Goal: Information Seeking & Learning: Learn about a topic

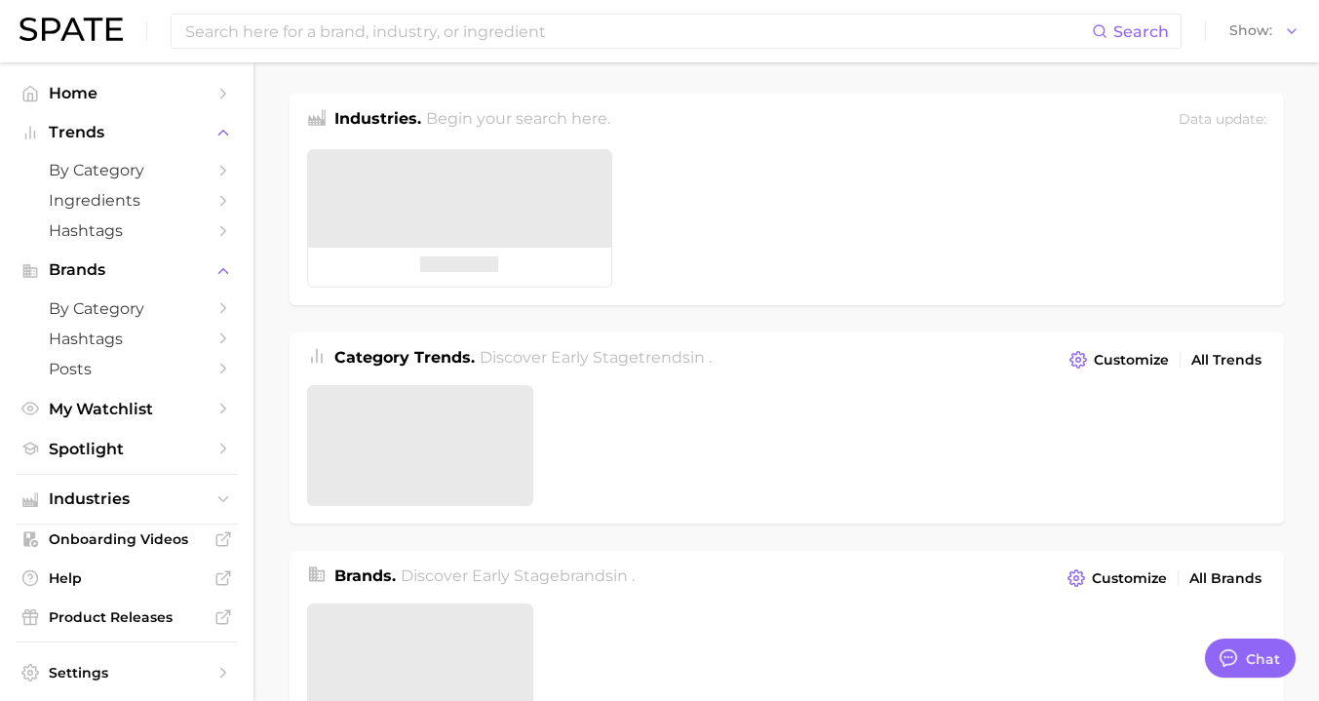
type textarea "x"
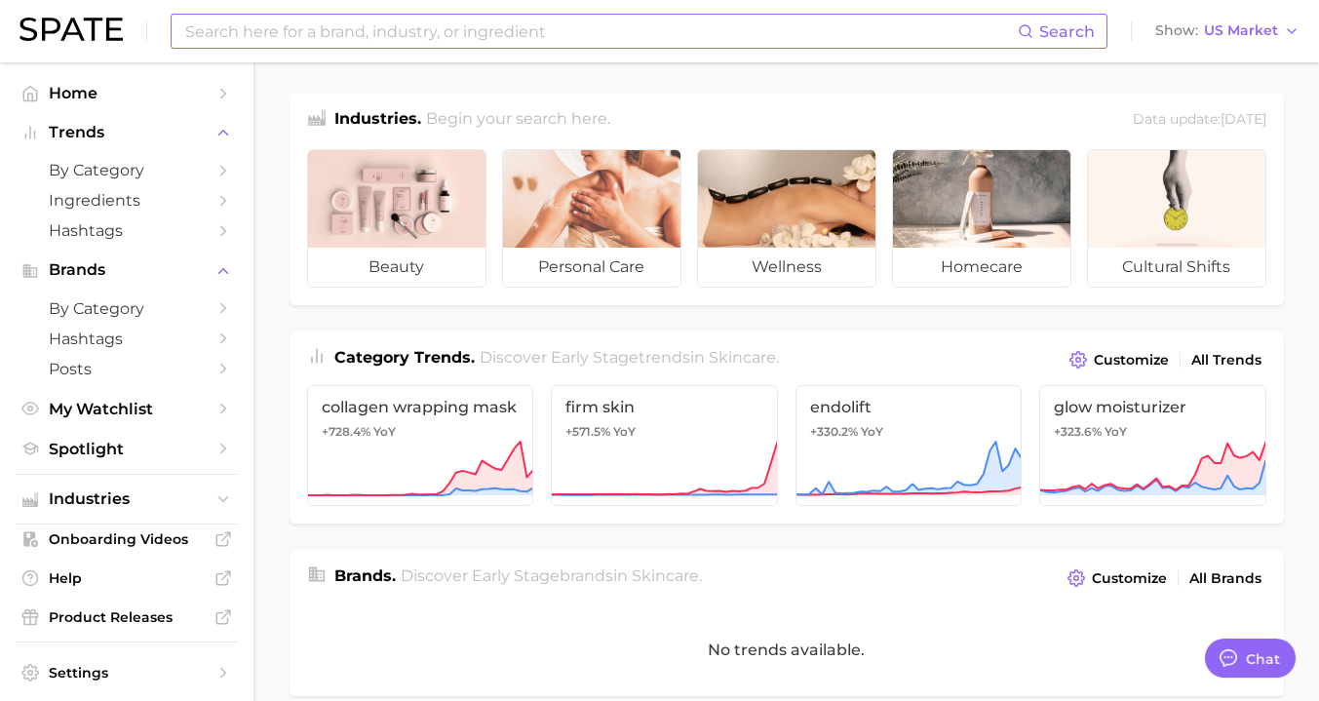
click at [539, 28] on input at bounding box center [600, 31] width 834 height 33
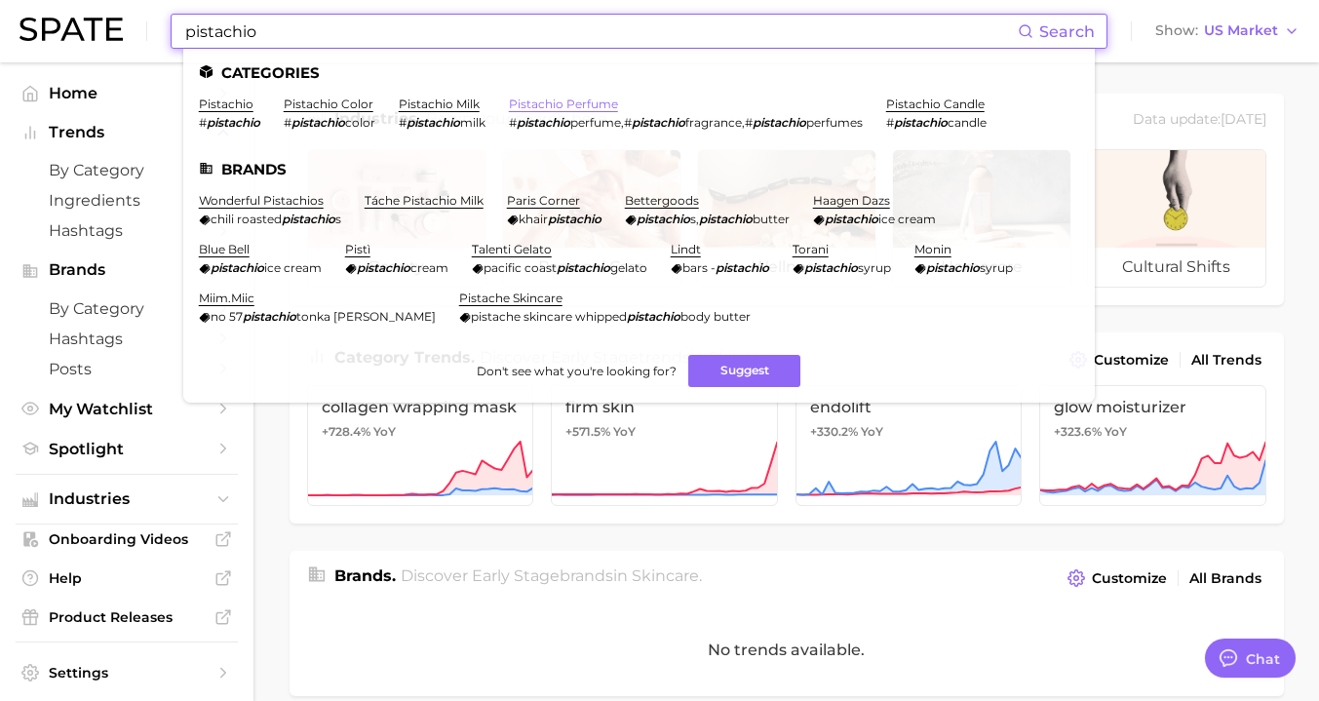
type input "pistachio"
click at [519, 101] on link "pistachio perfume" at bounding box center [563, 104] width 109 height 15
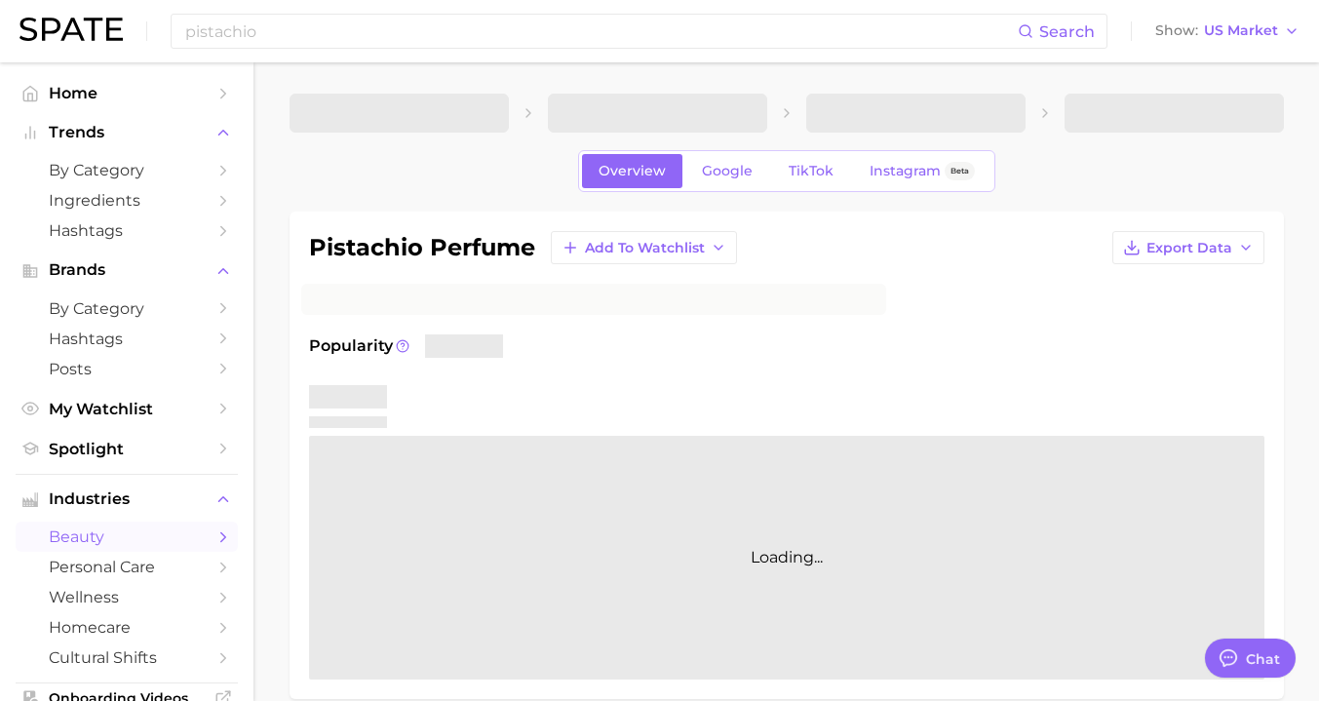
type textarea "x"
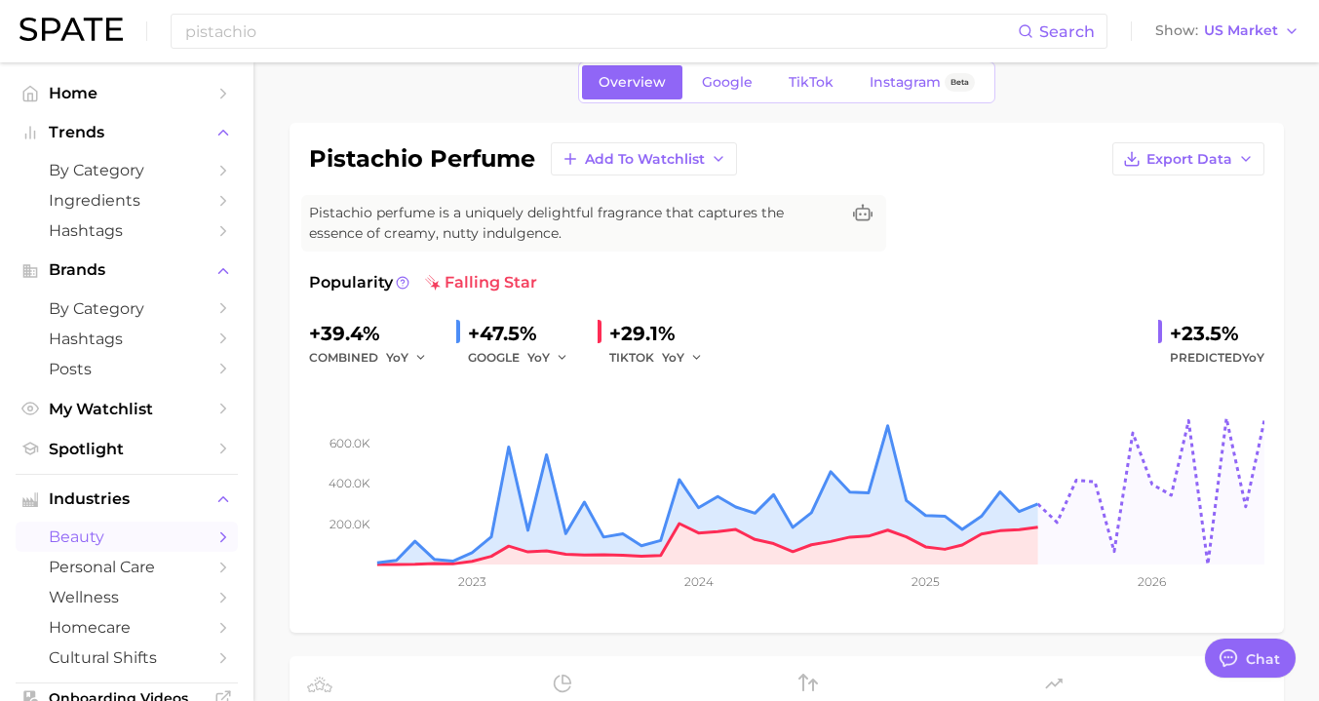
scroll to position [94, 0]
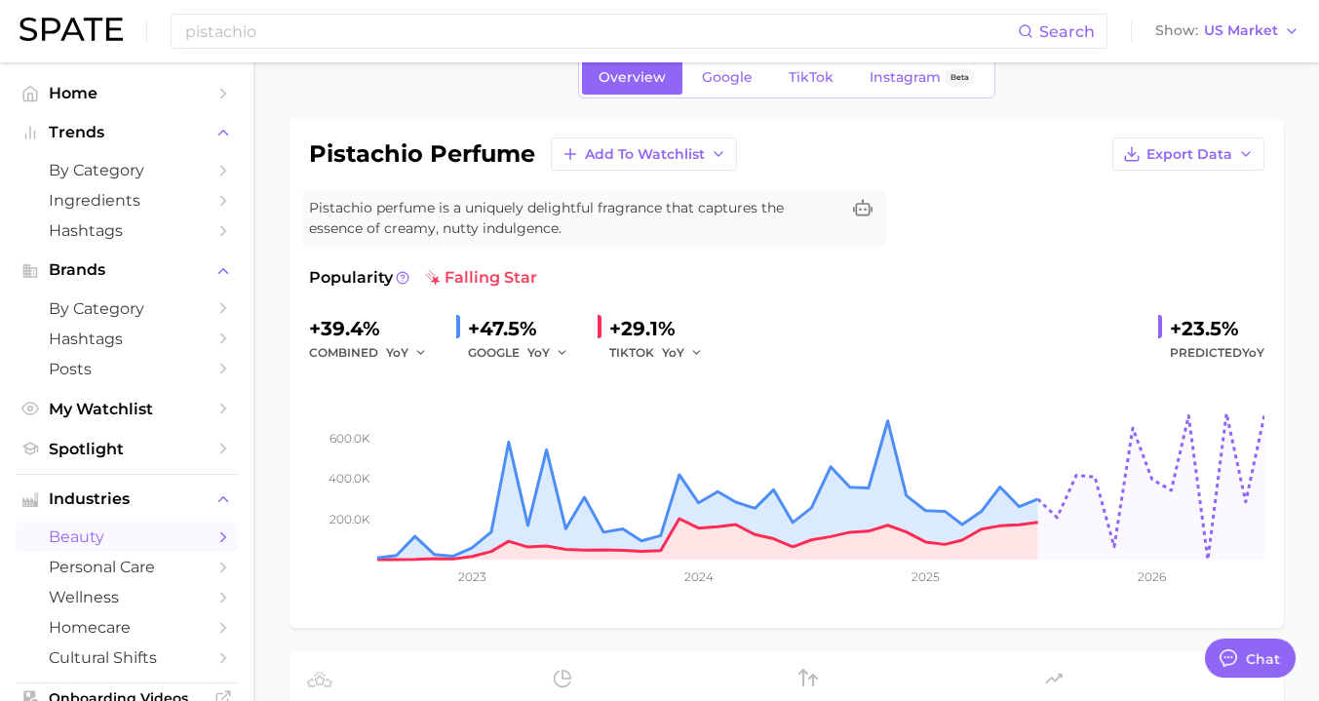
click at [566, 10] on div "pistachio Search Show US Market" at bounding box center [659, 31] width 1280 height 62
click at [563, 22] on input "pistachio" at bounding box center [600, 31] width 834 height 33
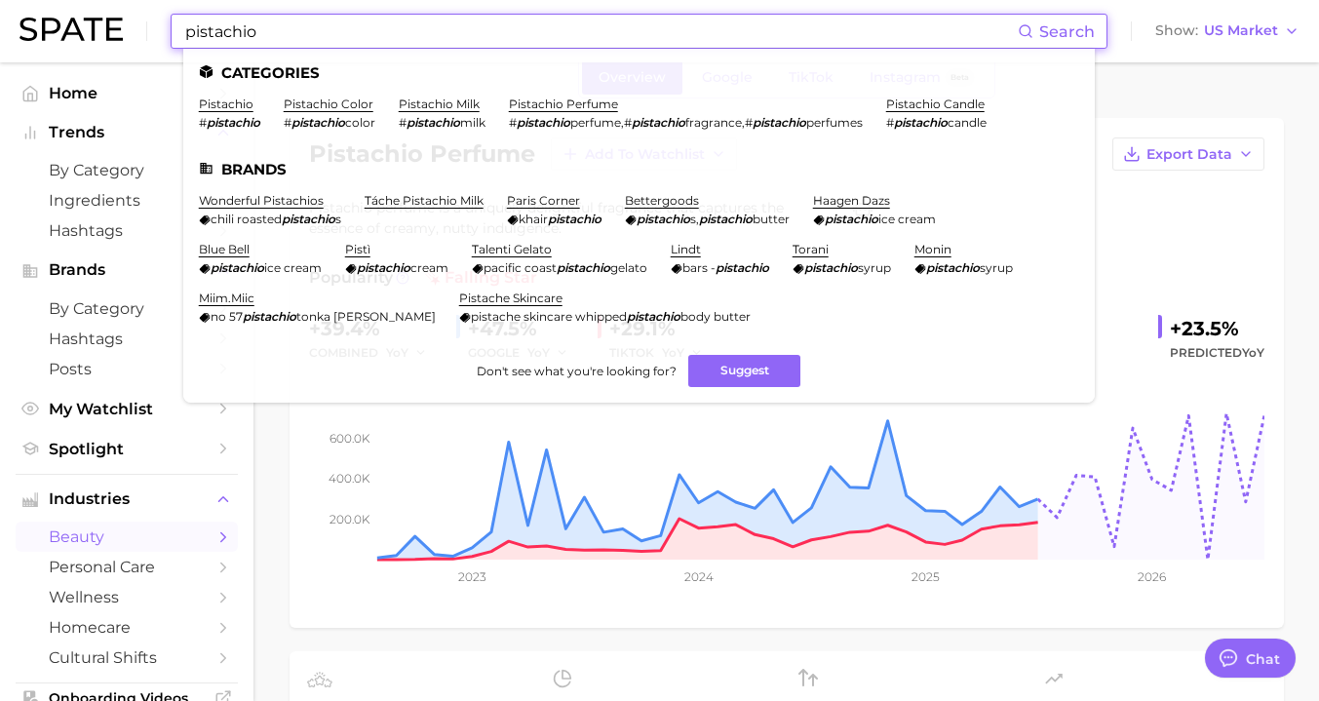
click at [563, 22] on input "pistachio" at bounding box center [600, 31] width 834 height 33
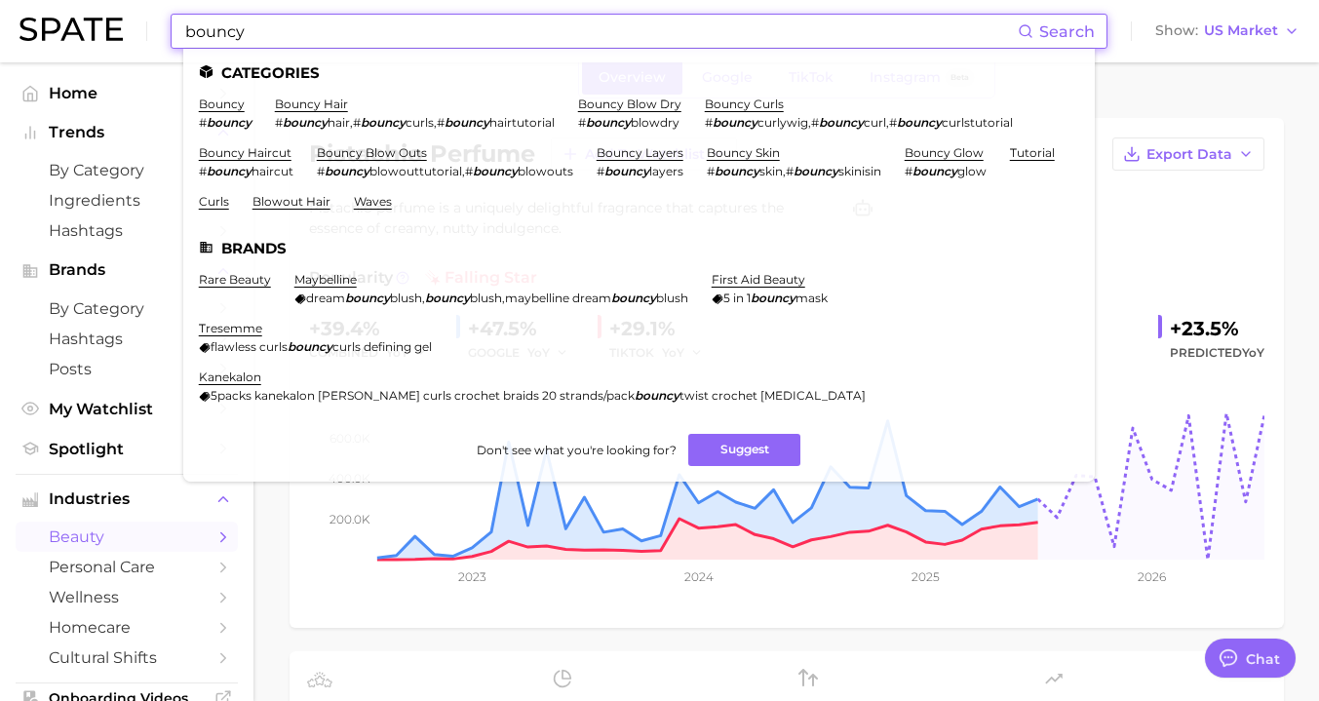
click at [328, 44] on input "bouncy" at bounding box center [600, 31] width 834 height 33
click at [310, 31] on input "bouncy" at bounding box center [600, 31] width 834 height 33
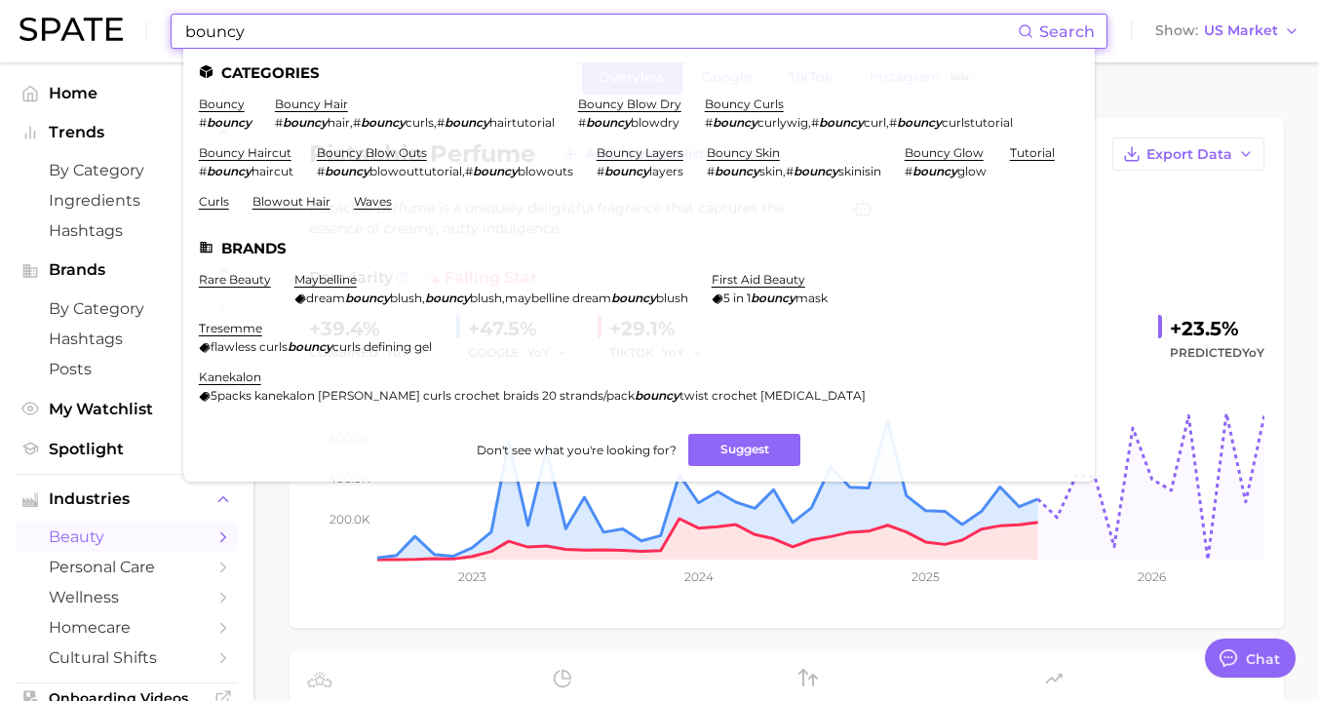
click at [310, 31] on input "bouncy" at bounding box center [600, 31] width 834 height 33
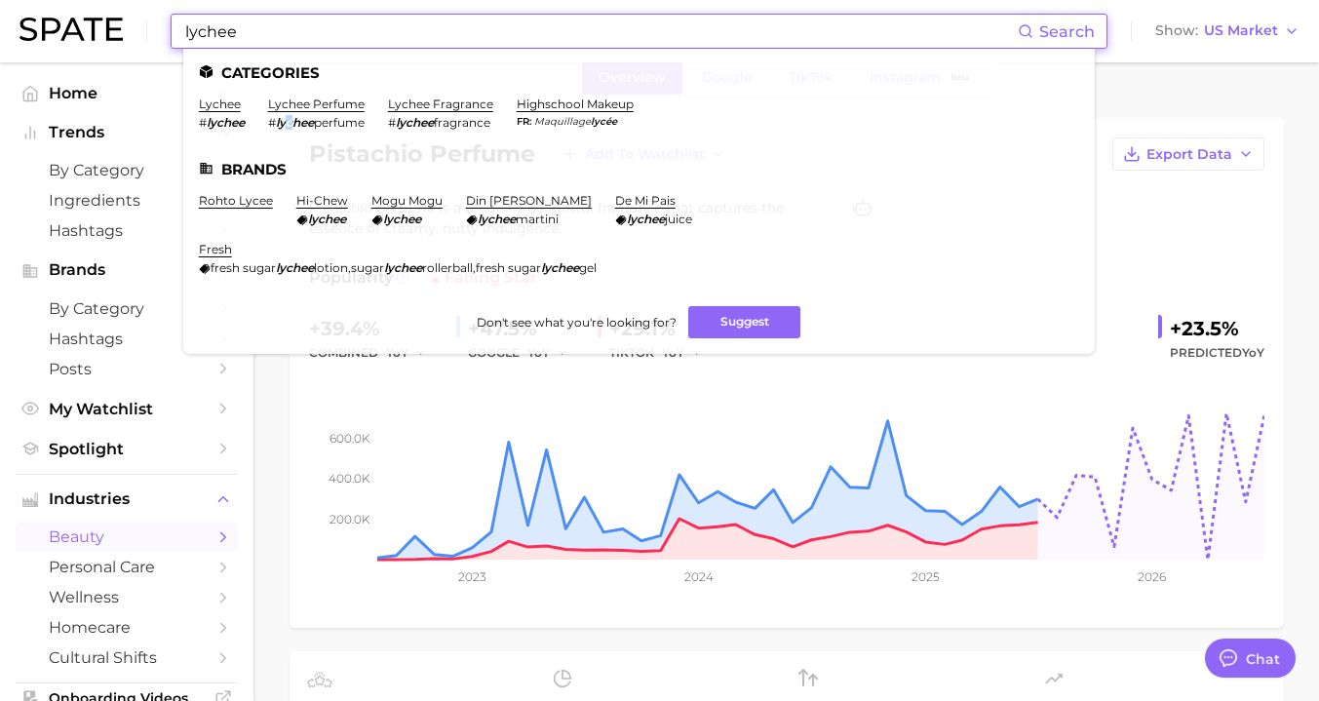
click at [290, 115] on em "lychee" at bounding box center [295, 122] width 38 height 15
click at [295, 98] on link "lychee perfume" at bounding box center [316, 104] width 97 height 15
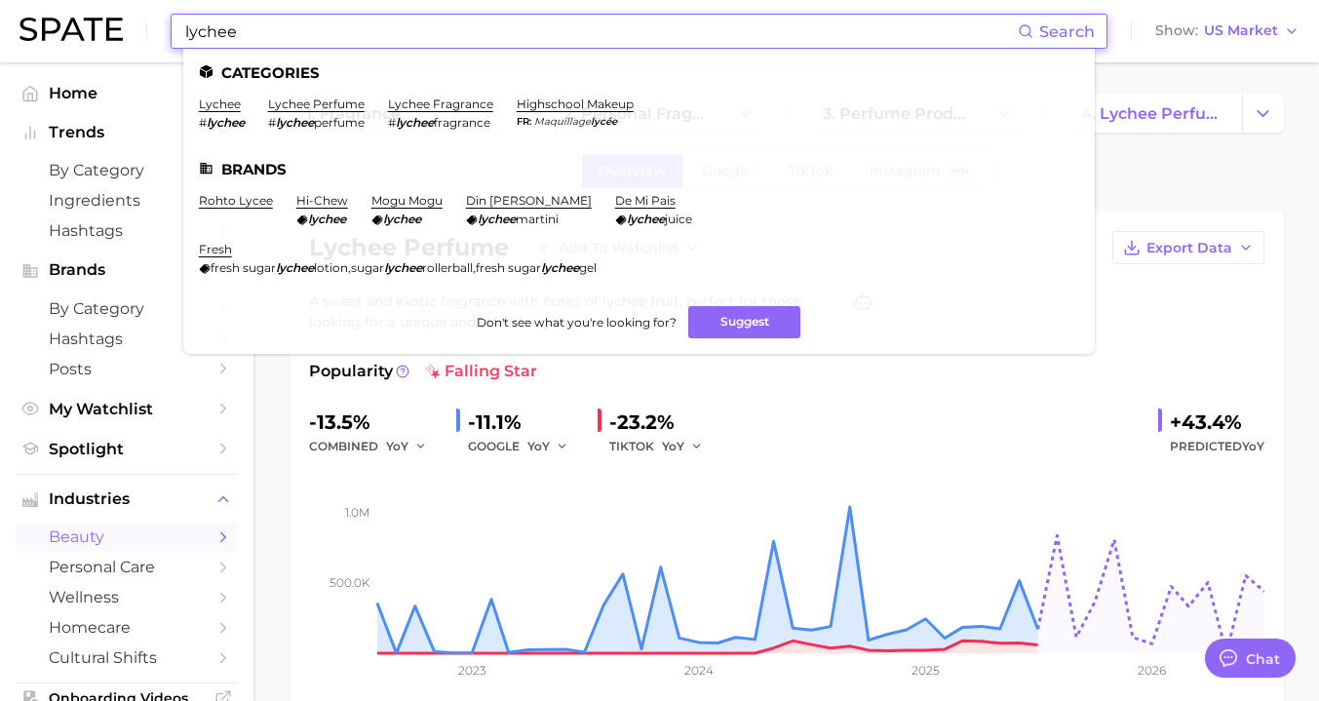
click at [350, 41] on input "lychee" at bounding box center [600, 31] width 834 height 33
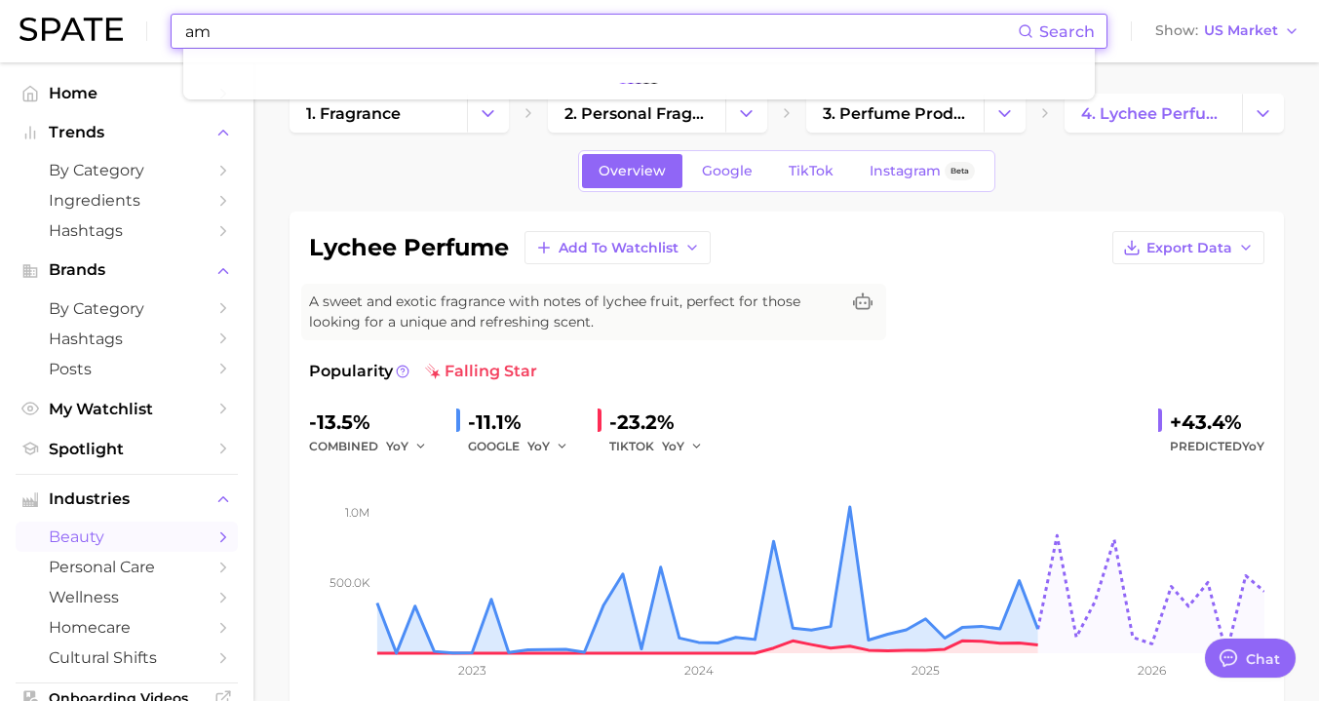
type input "a"
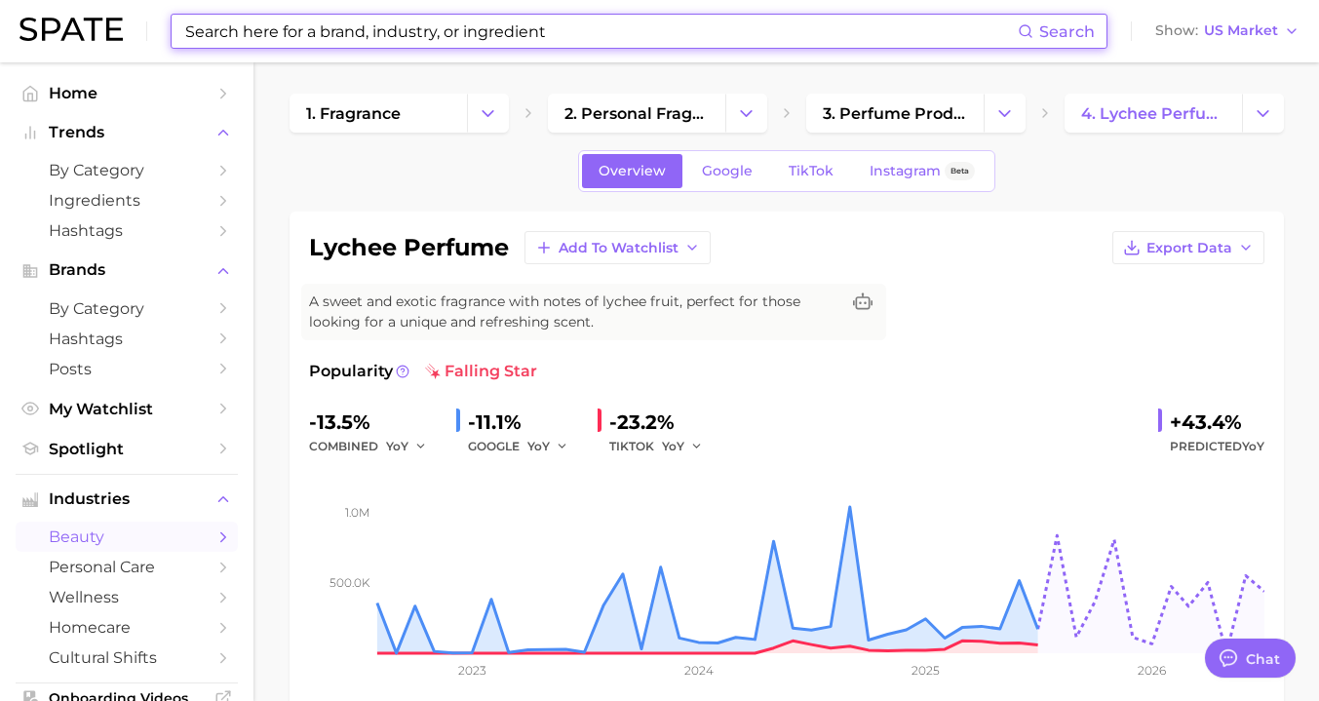
type input "l"
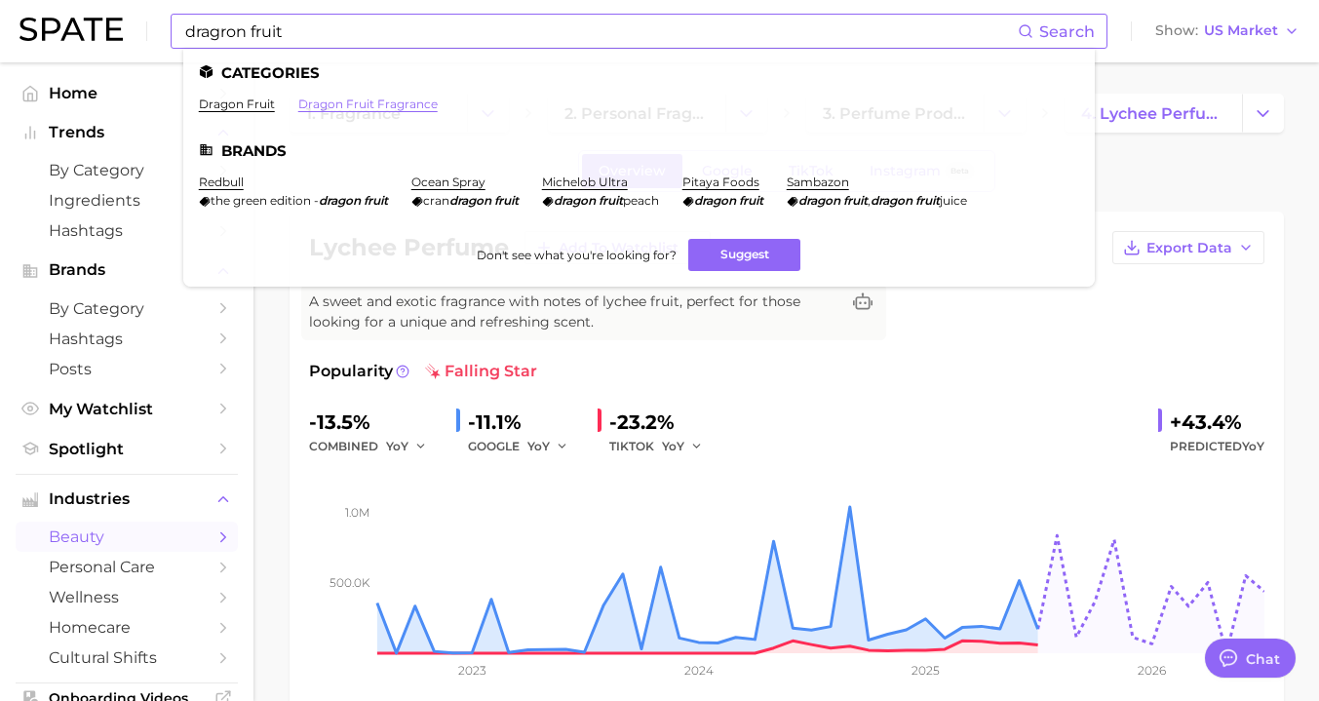
click at [347, 102] on link "dragon fruit fragrance" at bounding box center [367, 104] width 139 height 15
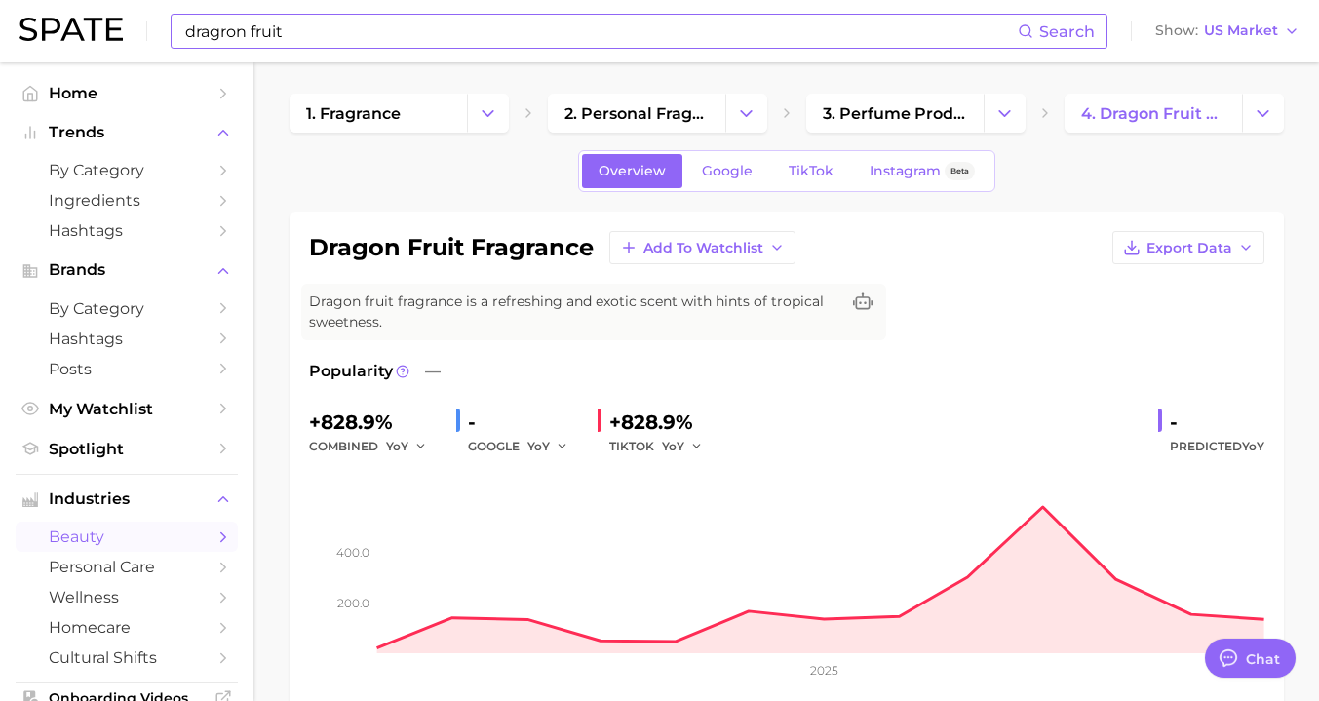
click at [395, 26] on input "dragron fruit" at bounding box center [600, 31] width 834 height 33
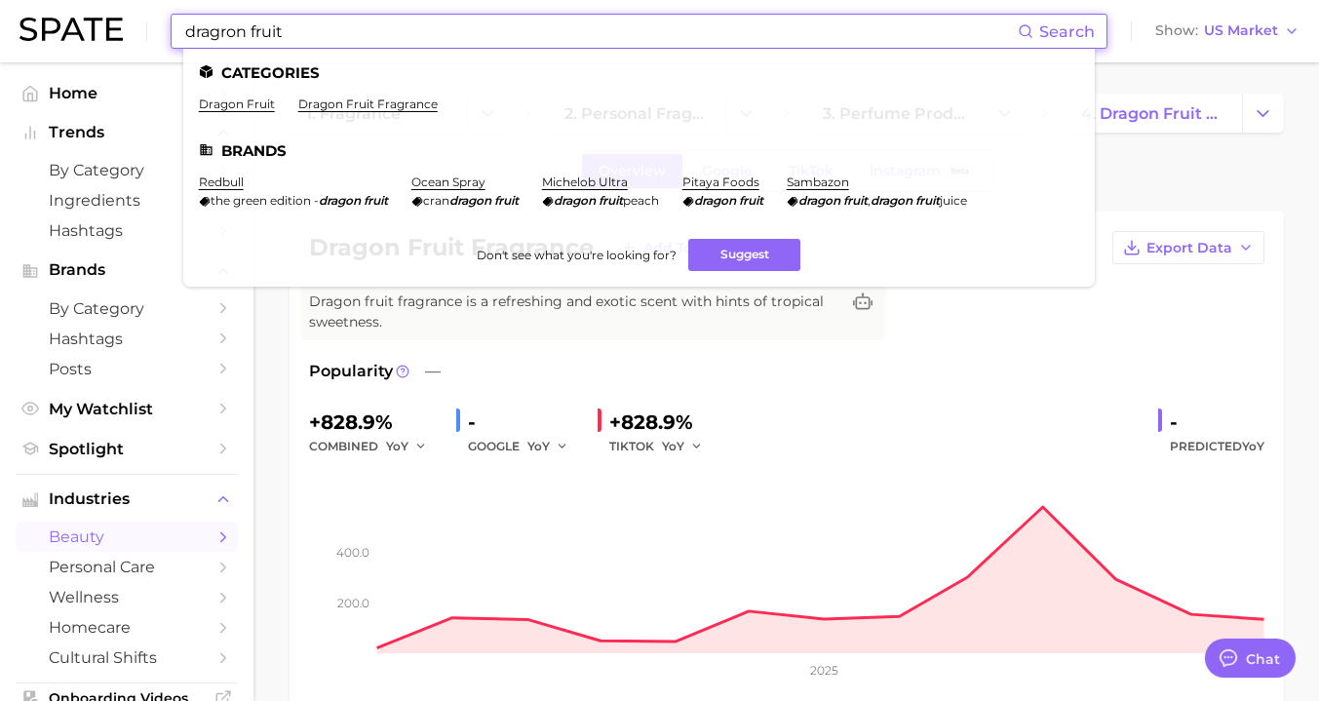
click at [287, 28] on input "dragron fruit" at bounding box center [600, 31] width 834 height 33
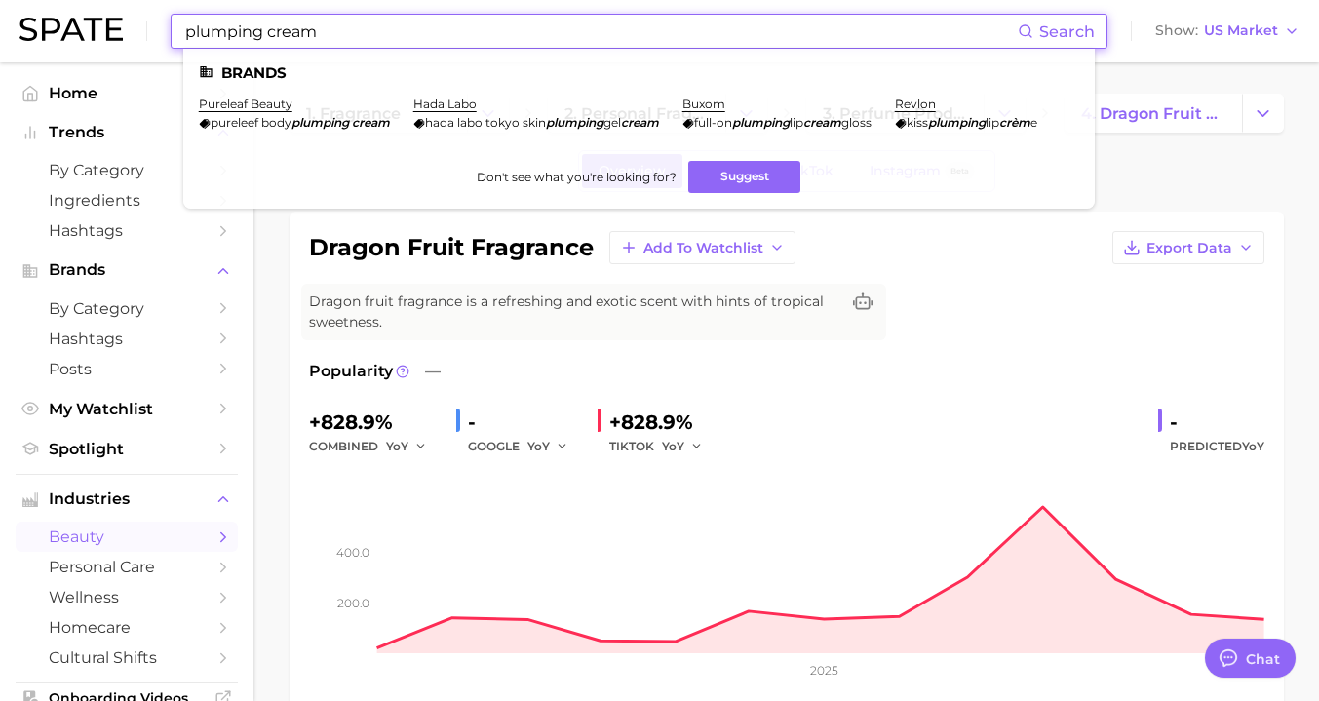
click at [290, 36] on input "plumping cream" at bounding box center [600, 31] width 834 height 33
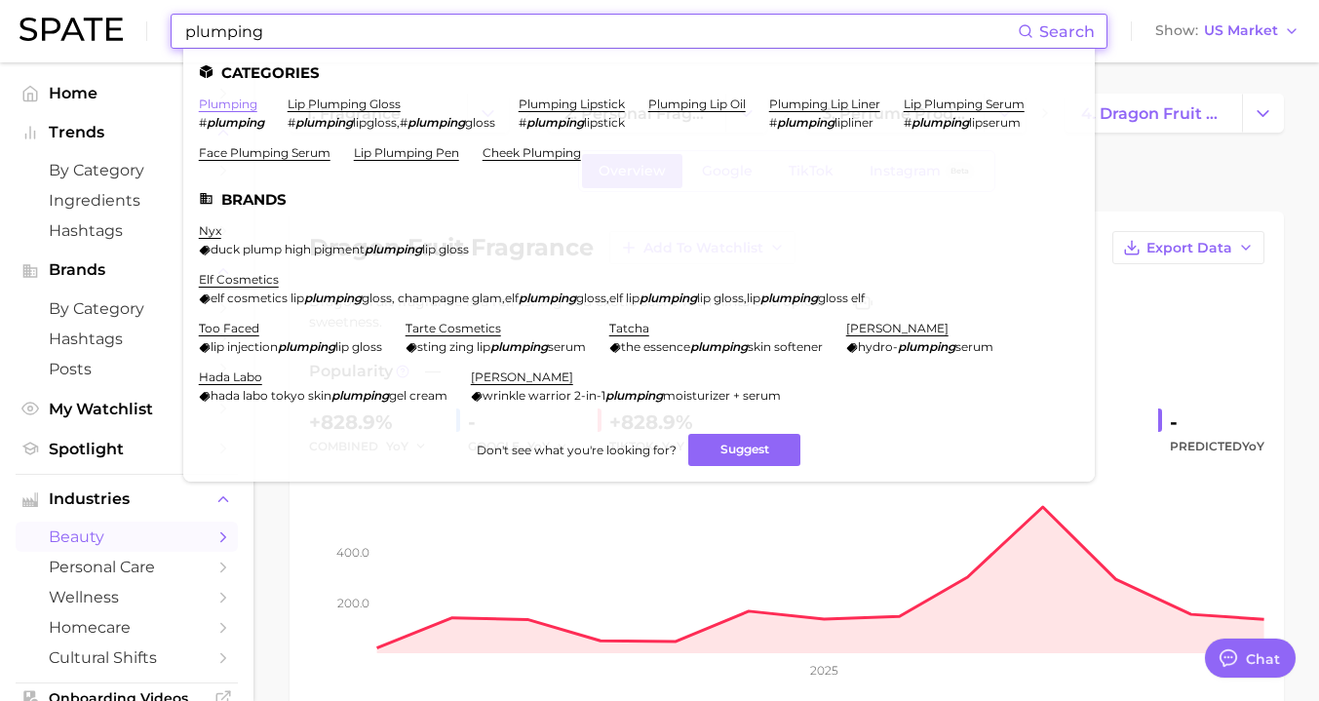
click at [245, 103] on link "plumping" at bounding box center [228, 104] width 58 height 15
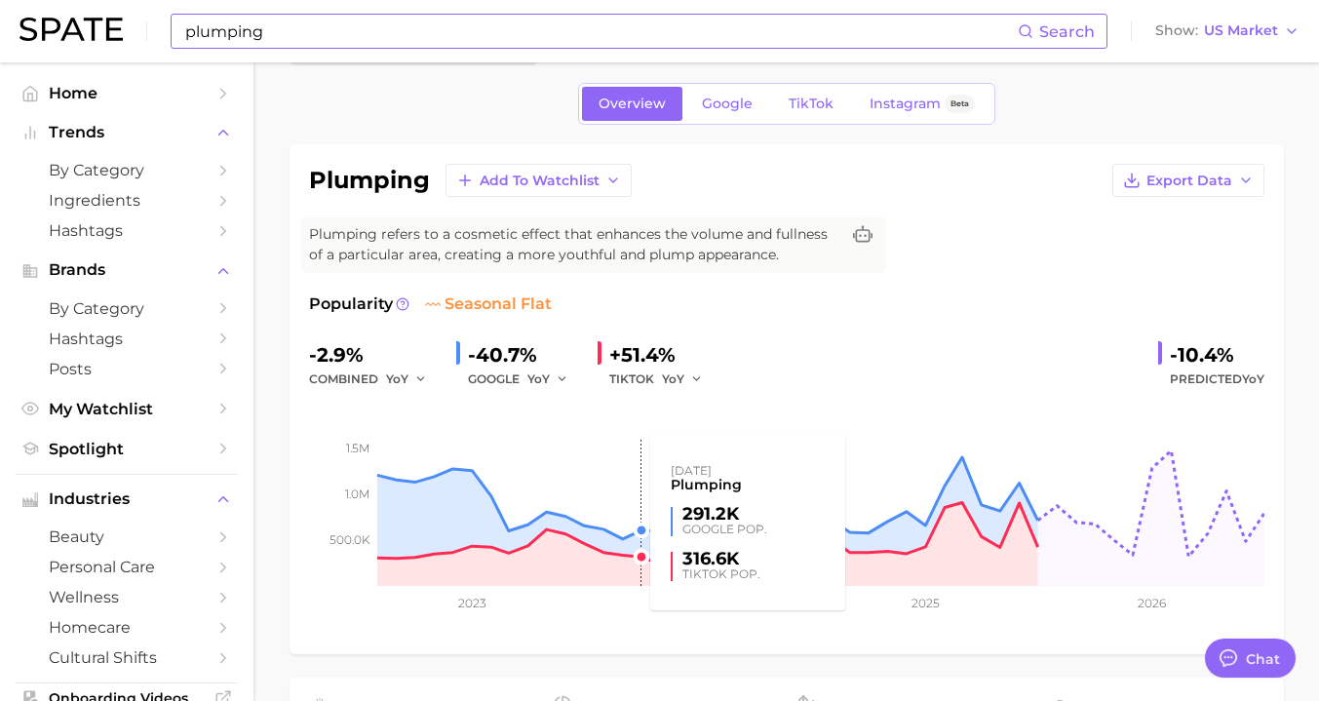
scroll to position [69, 0]
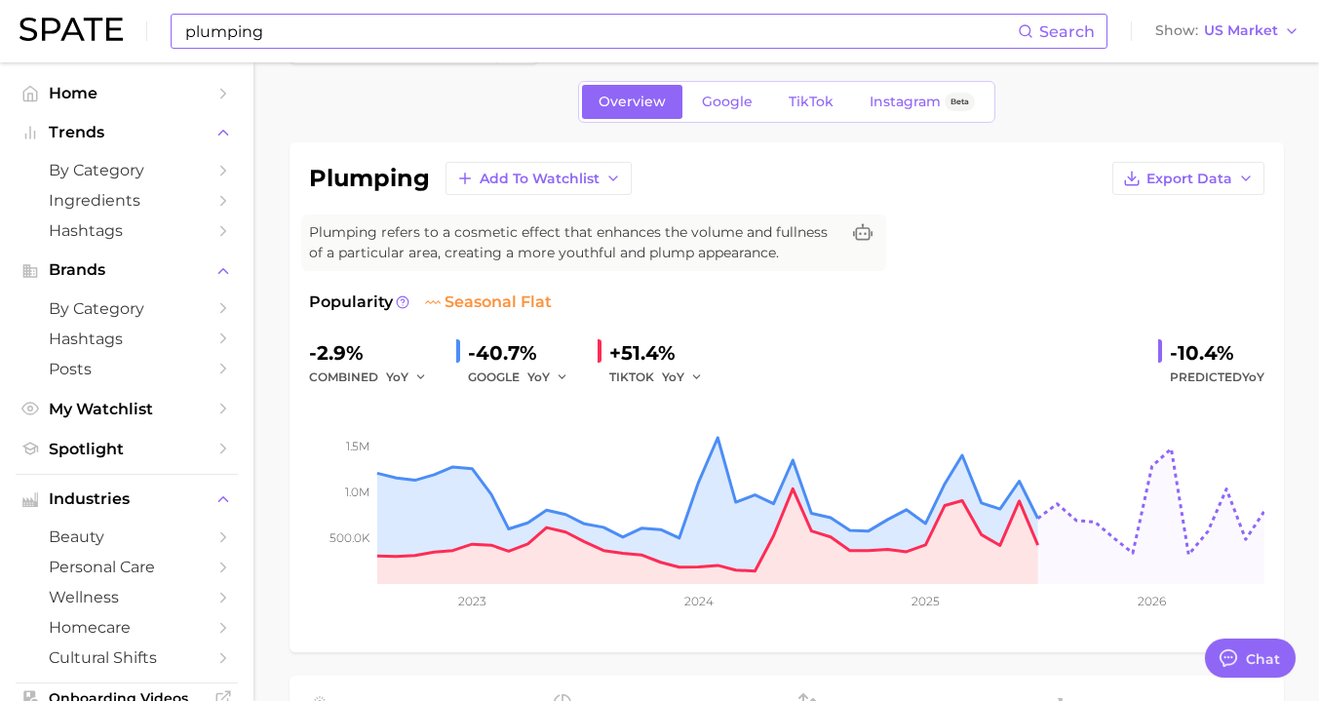
click at [407, 35] on input "plumping" at bounding box center [600, 31] width 834 height 33
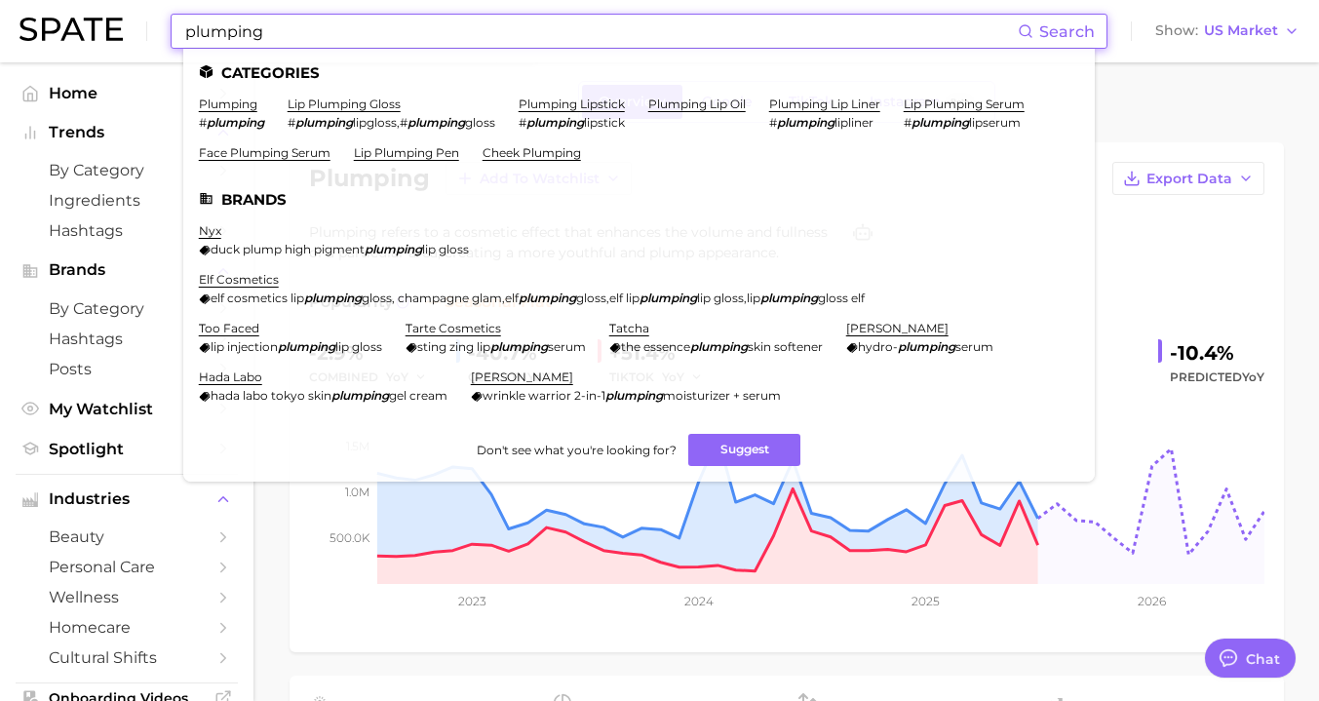
click at [407, 35] on input "plumping" at bounding box center [600, 31] width 834 height 33
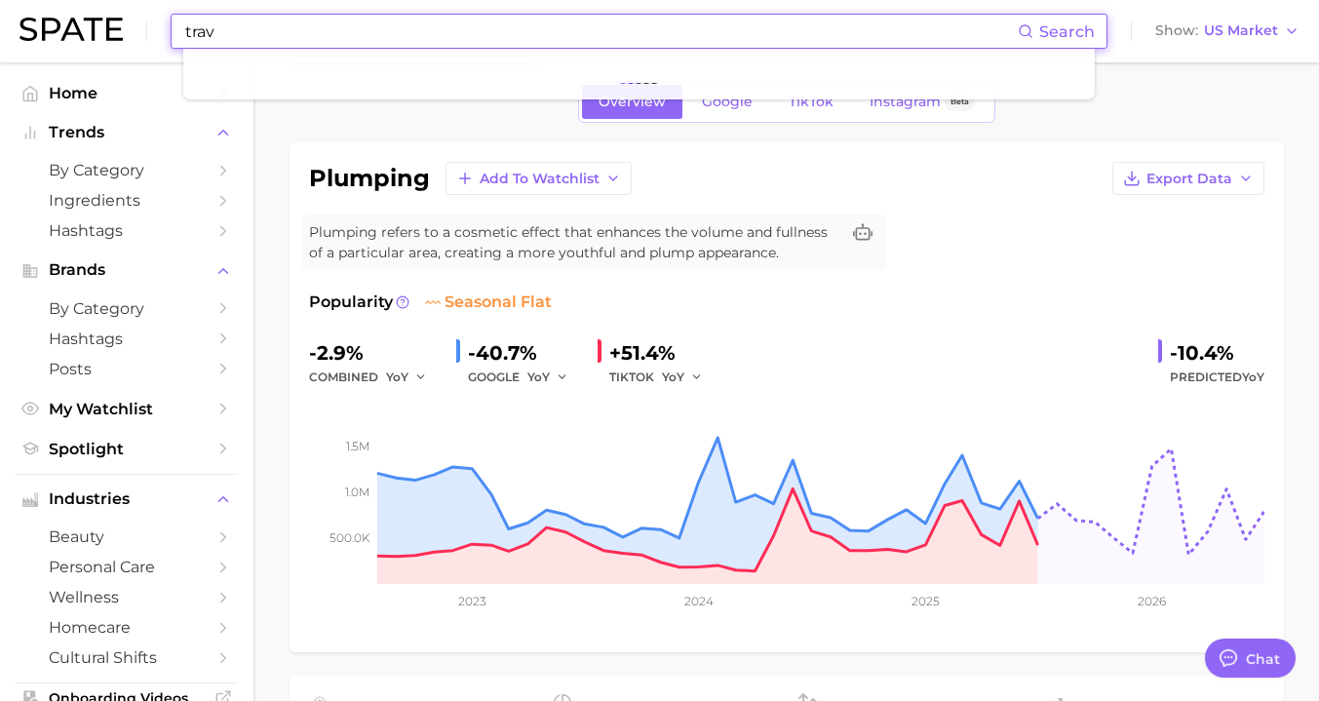
type input "trave"
